Goal: Transaction & Acquisition: Book appointment/travel/reservation

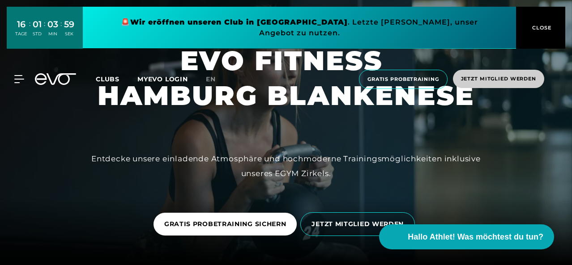
click at [496, 75] on span "Jetzt Mitglied werden" at bounding box center [498, 79] width 75 height 8
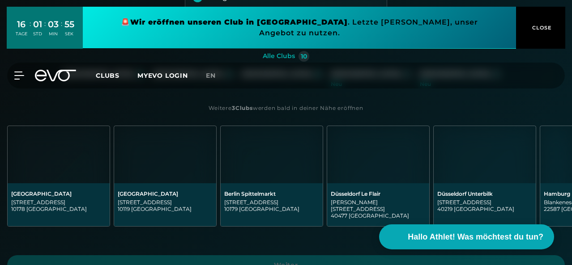
scroll to position [268, 0]
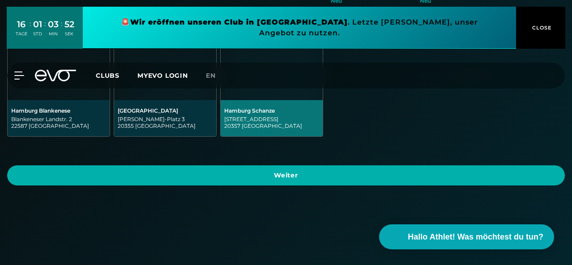
scroll to position [224, 0]
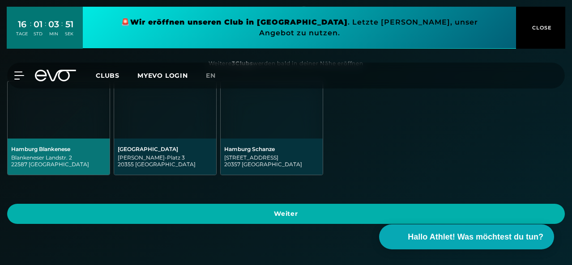
click at [106, 146] on div "Hamburg Blankenese" at bounding box center [58, 149] width 95 height 7
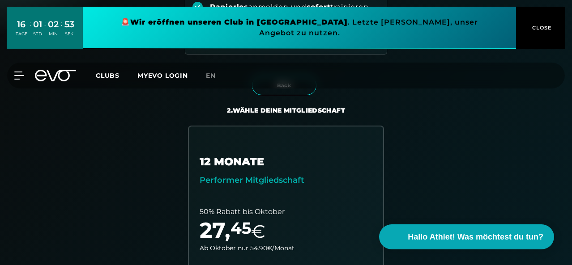
scroll to position [0, 0]
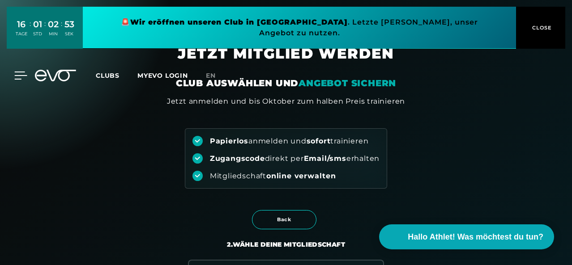
click at [17, 72] on icon at bounding box center [20, 76] width 13 height 8
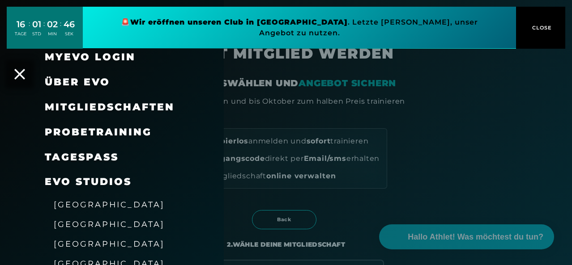
click at [72, 157] on link "TAGESPASS" at bounding box center [82, 157] width 74 height 12
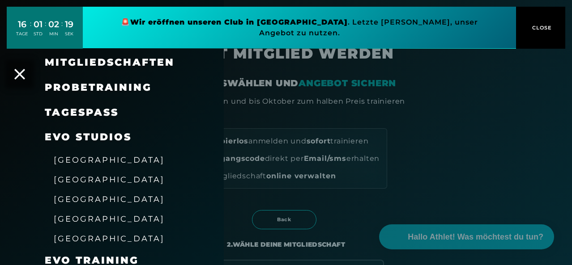
click at [82, 202] on span "[GEOGRAPHIC_DATA]" at bounding box center [109, 199] width 111 height 9
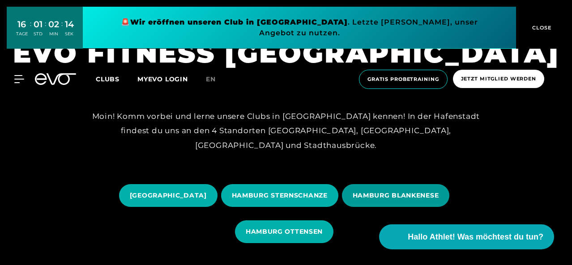
click at [401, 191] on span "HAMBURG BLANKENESE" at bounding box center [395, 195] width 86 height 9
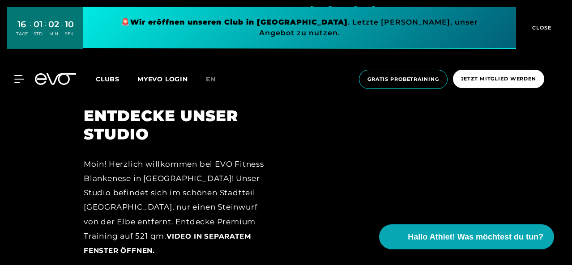
scroll to position [850, 0]
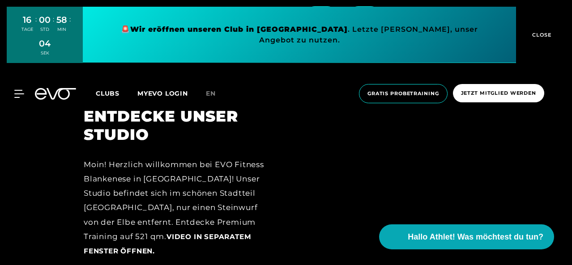
click at [546, 26] on button "CLOSE" at bounding box center [540, 35] width 49 height 56
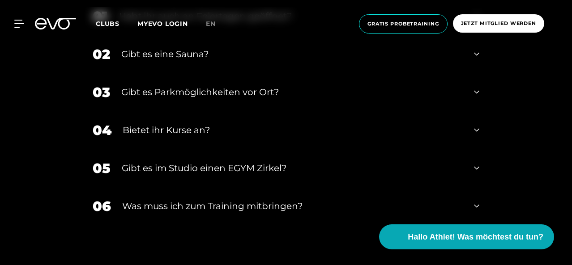
scroll to position [2695, 0]
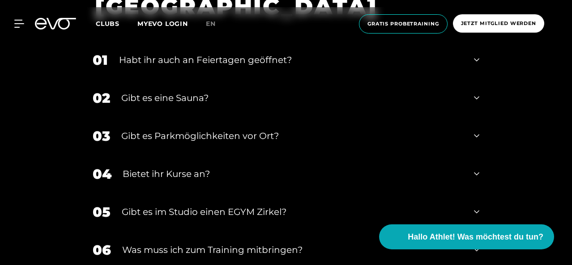
click at [477, 103] on icon at bounding box center [476, 98] width 5 height 11
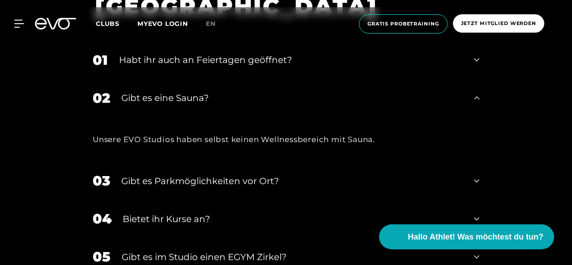
click at [479, 76] on div "01 Habt ihr auch an Feiertagen geöffnet?" at bounding box center [286, 60] width 404 height 38
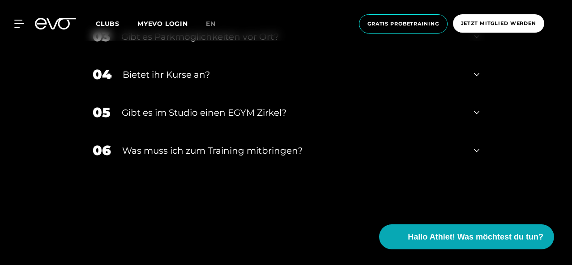
scroll to position [2919, 0]
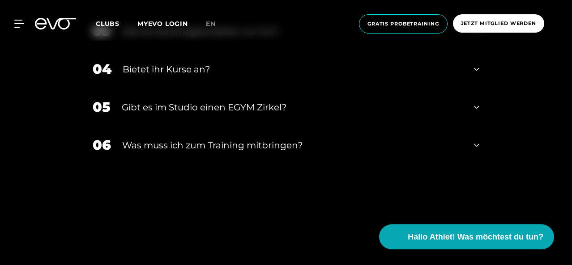
click at [480, 85] on div "04 Bietet ihr [DEMOGRAPHIC_DATA]?" at bounding box center [286, 69] width 404 height 38
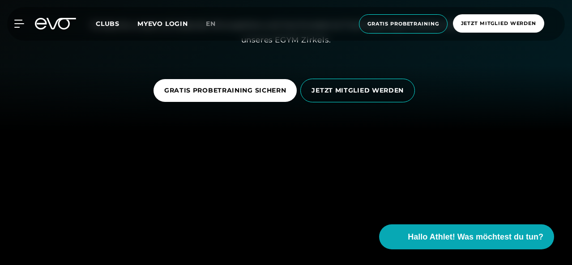
scroll to position [134, 0]
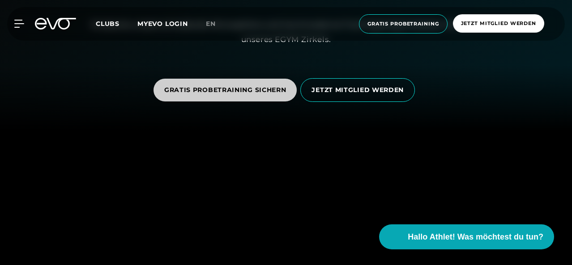
click at [246, 94] on span "GRATIS PROBETRAINING SICHERN" at bounding box center [225, 89] width 122 height 9
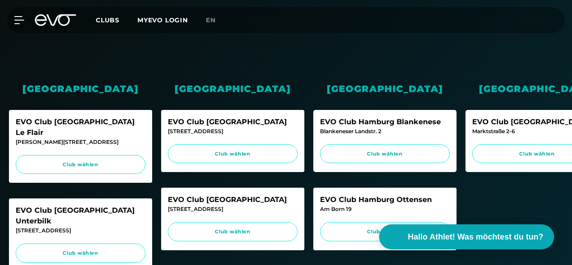
scroll to position [268, 0]
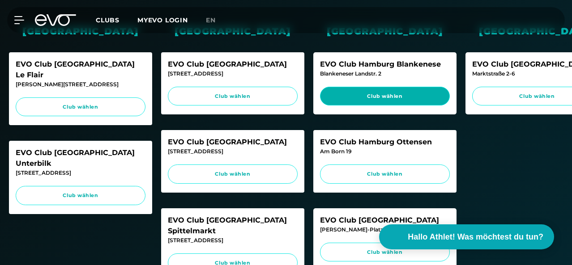
click at [385, 100] on span "Club wählen" at bounding box center [384, 97] width 113 height 8
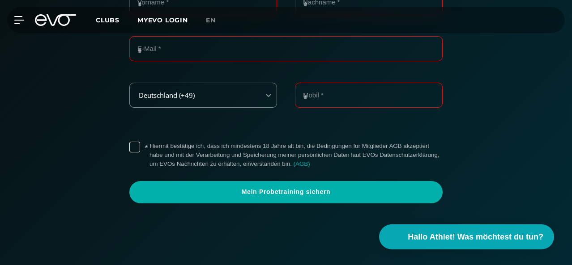
scroll to position [279, 0]
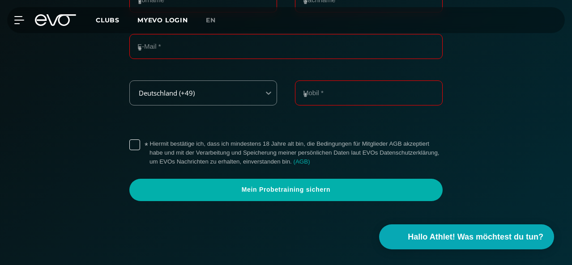
click at [60, 20] on icon at bounding box center [55, 20] width 41 height 12
